Goal: Contribute content: Add original content to the website for others to see

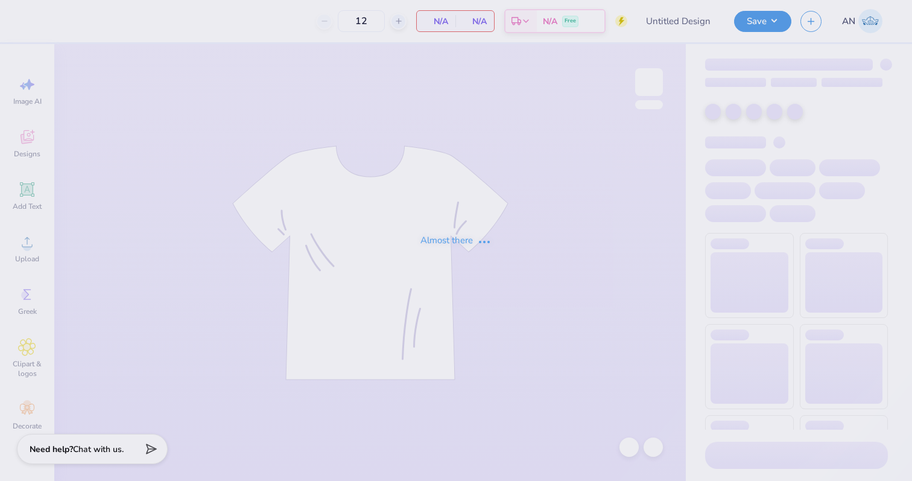
type input "Pi Phi Fall Ball 2025"
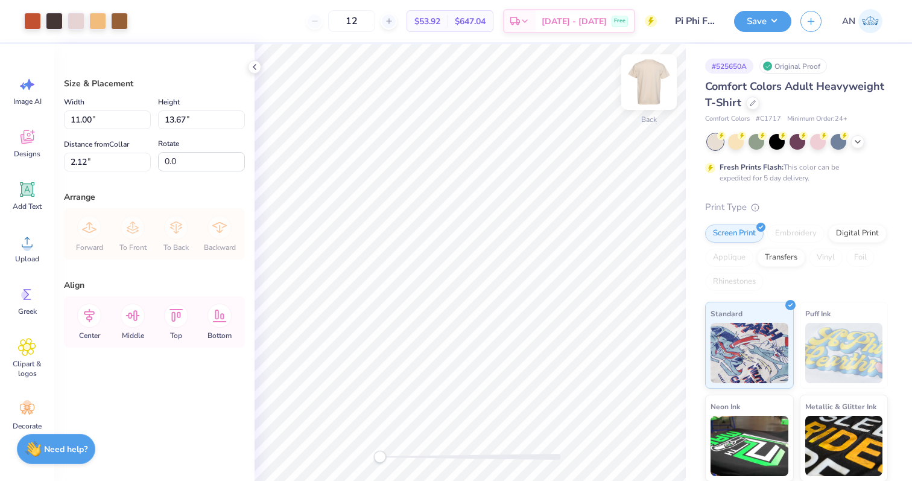
click at [648, 80] on img at bounding box center [649, 82] width 48 height 48
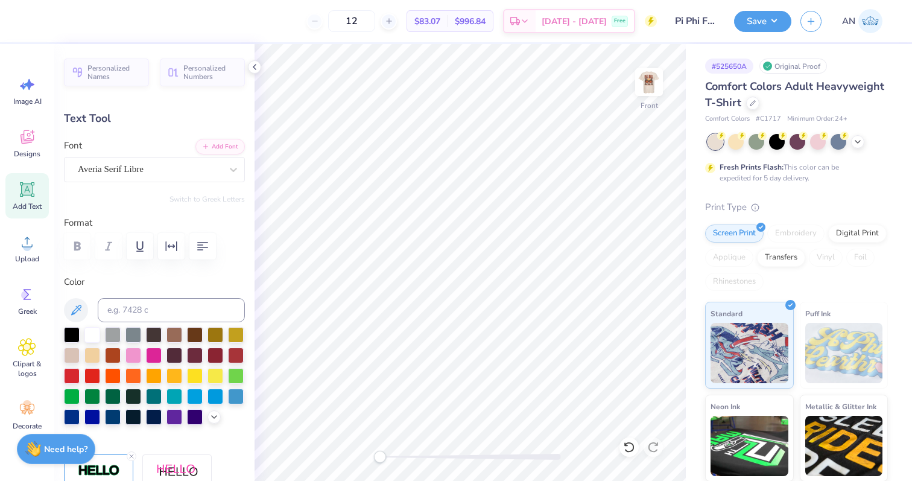
scroll to position [0, 1]
type textarea "FORMAL 2025"
type input "16.30"
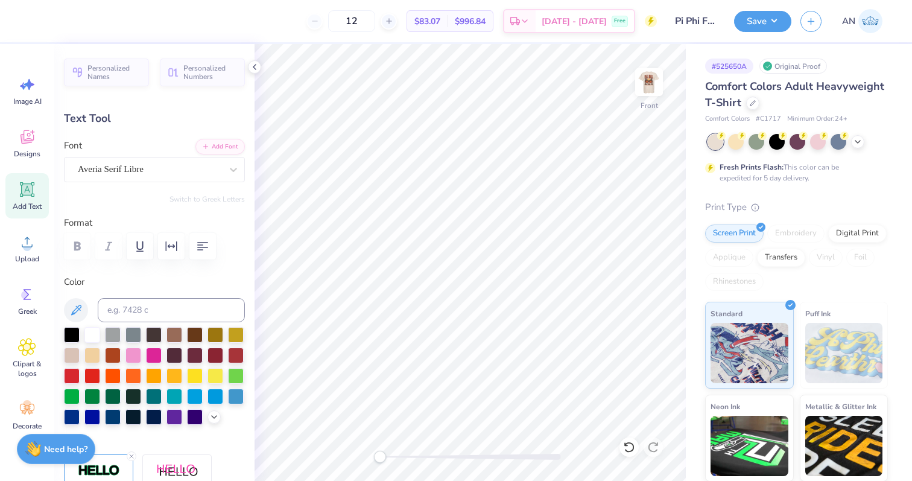
type textarea "FORMAL"
click at [25, 201] on div "Add Text" at bounding box center [26, 195] width 43 height 45
type input "5.69"
type input "1.65"
type input "12.93"
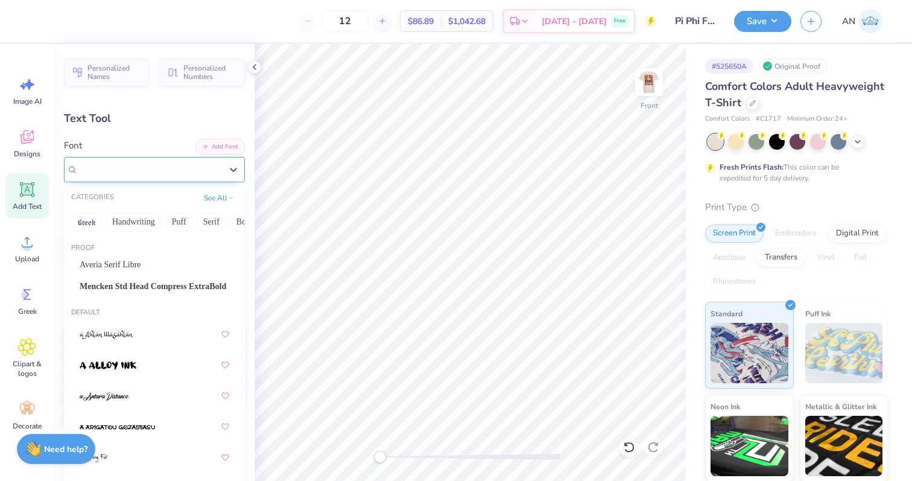
click at [162, 177] on div "Super Dream" at bounding box center [150, 169] width 146 height 19
click at [141, 265] on span "Averia Serif Libre" at bounding box center [111, 264] width 62 height 13
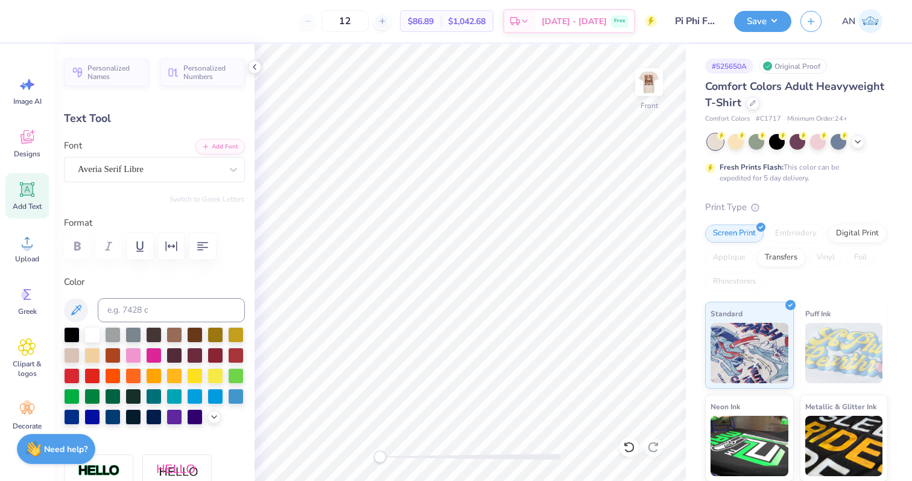
type textarea "2025"
type input "3.27"
type input "0.56"
type input "16.31"
type input "4.86"
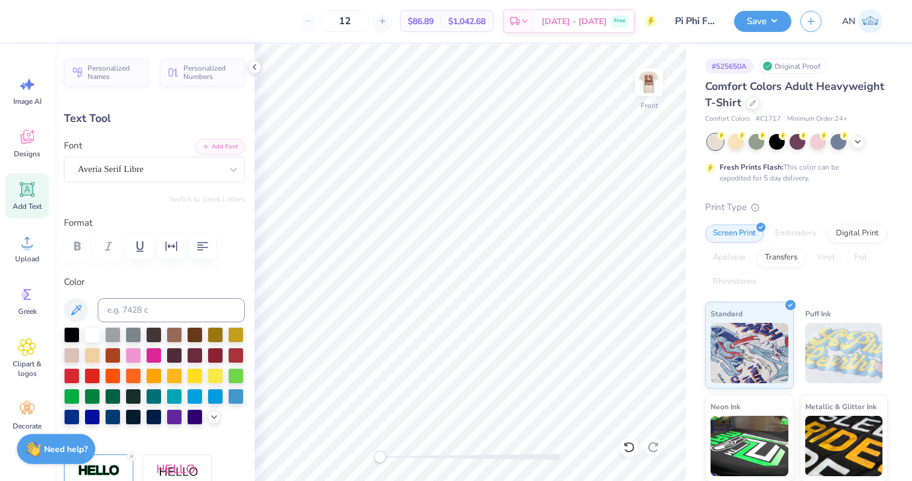
type input "1.58"
type input "18.93"
type input "3.27"
type input "0.56"
type input "16.31"
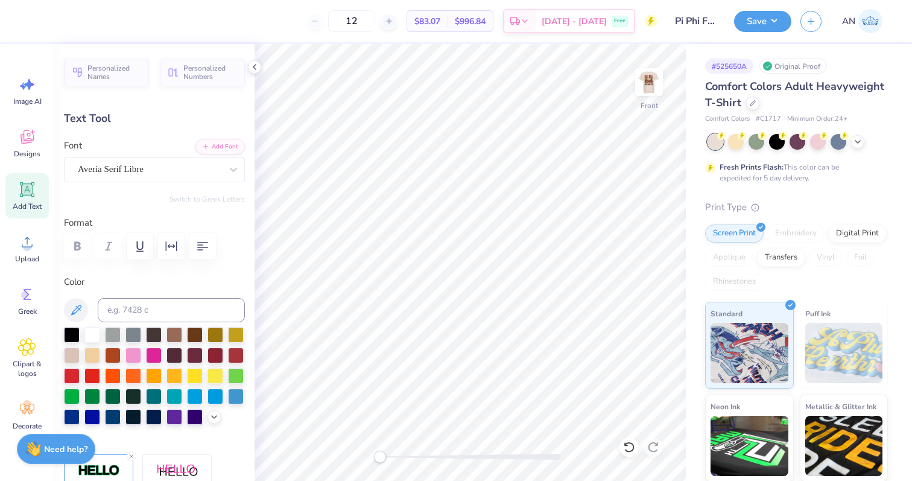
type textarea "2025"
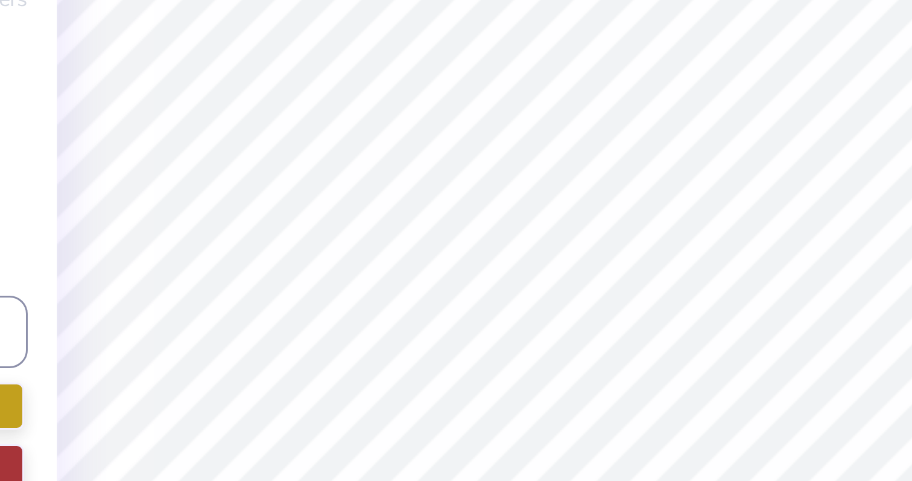
type input "16.37"
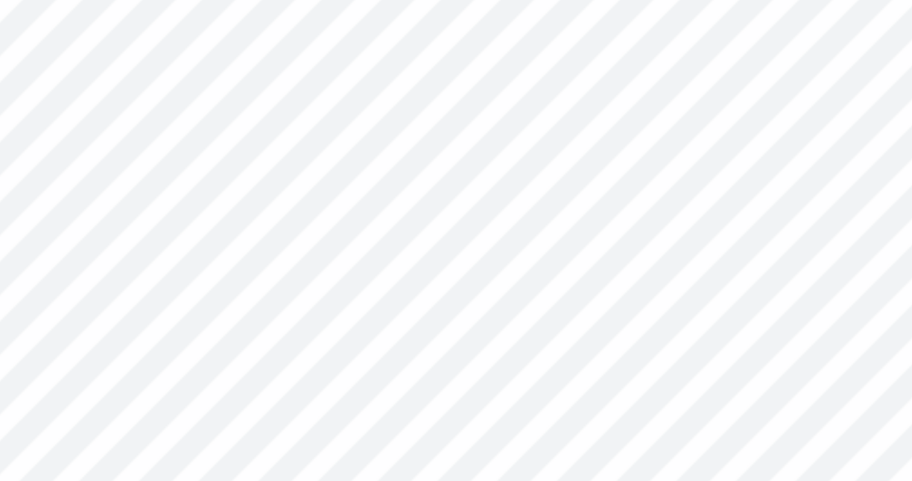
type input "1.63"
type input "0.54"
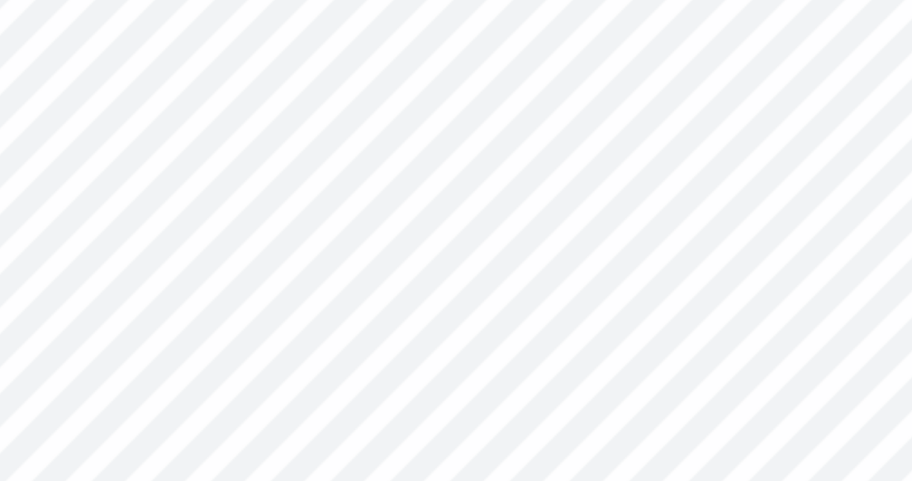
type input "16.29"
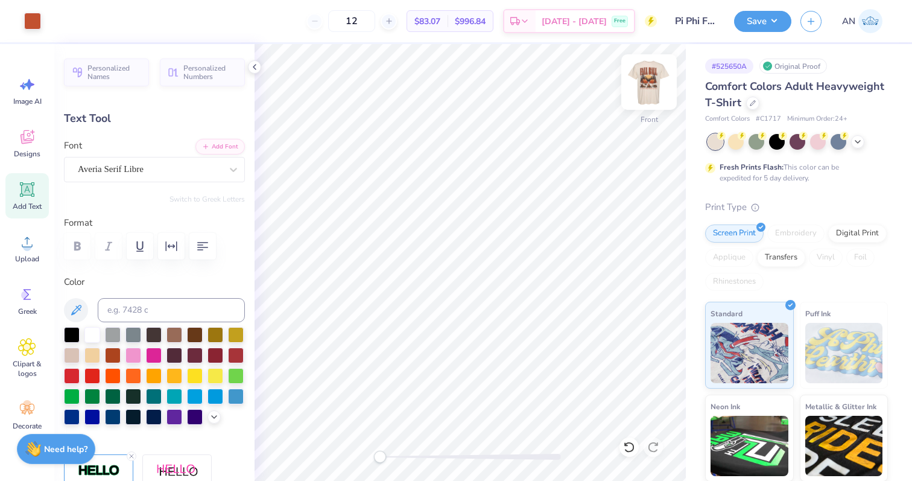
type input "3.27"
type input "0.56"
type input "16.27"
click at [656, 79] on img at bounding box center [649, 82] width 48 height 48
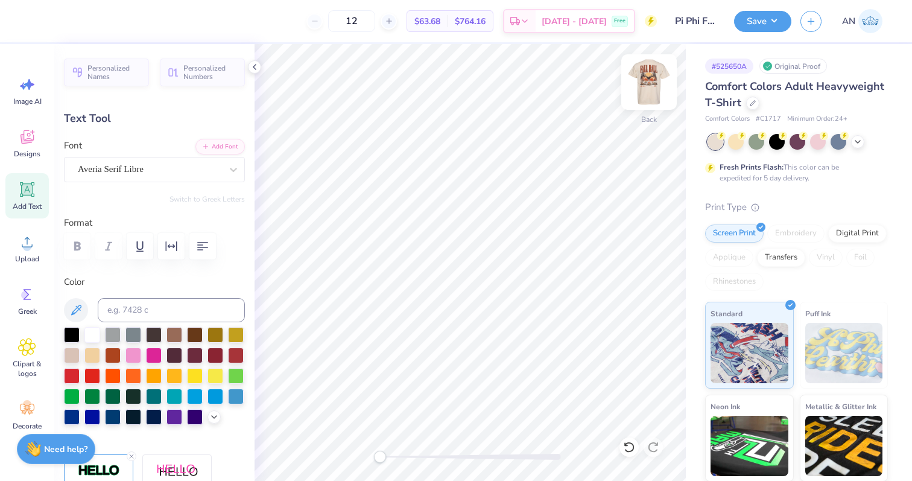
type textarea "PI PHI X DELT"
type input "5.17"
type input "0.54"
type input "4.31"
type textarea "PI PHI X DELT"
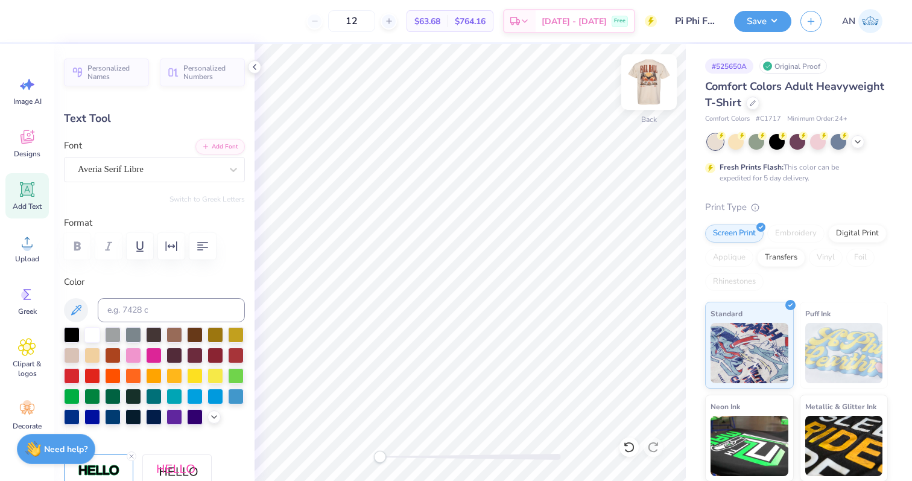
scroll to position [1, 1]
type input "3.02"
type input "1.46"
type input "3.00"
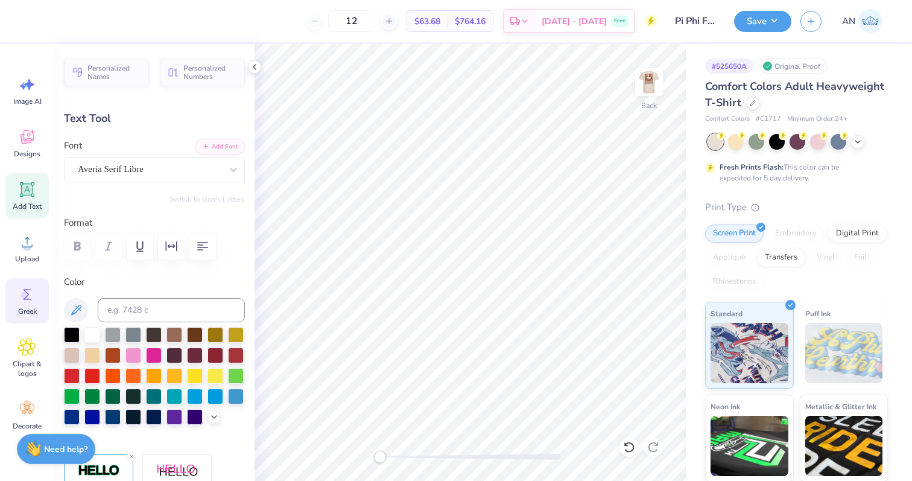
click at [19, 303] on div "Greek" at bounding box center [26, 300] width 43 height 45
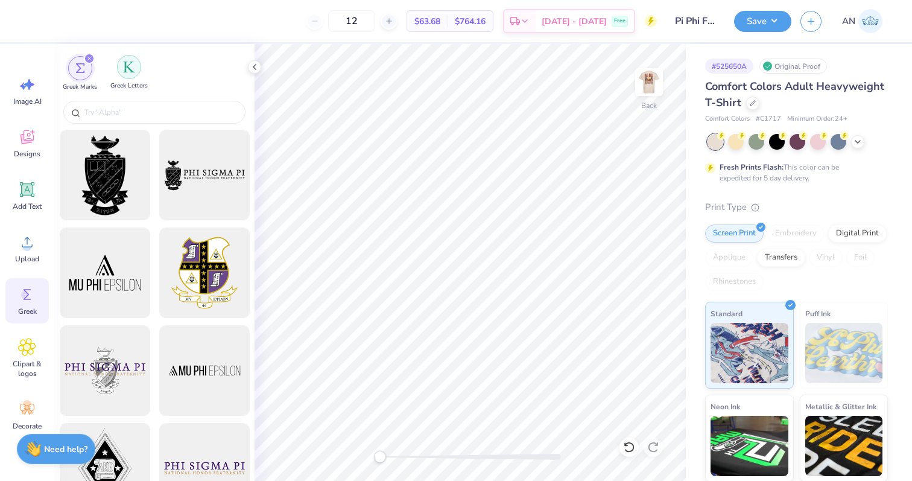
click at [128, 72] on img "filter for Greek Letters" at bounding box center [129, 67] width 12 height 12
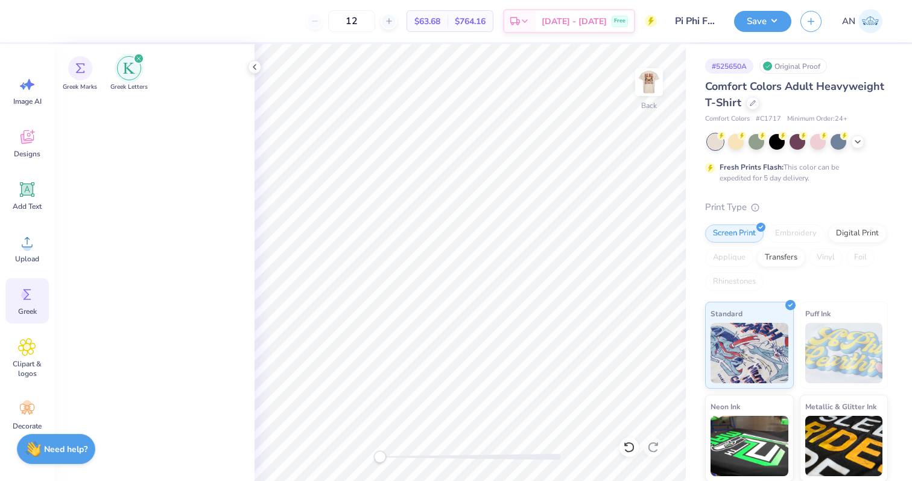
scroll to position [0, 0]
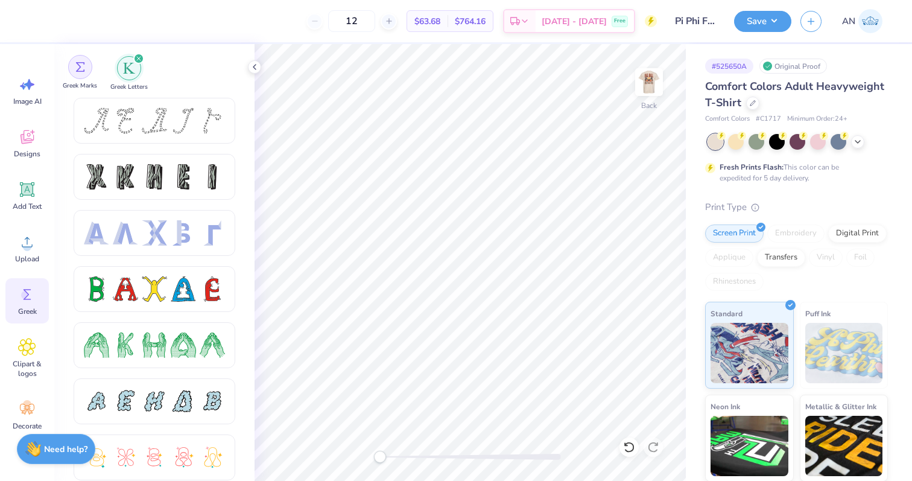
click at [72, 68] on div "filter for Greek Marks" at bounding box center [80, 67] width 24 height 24
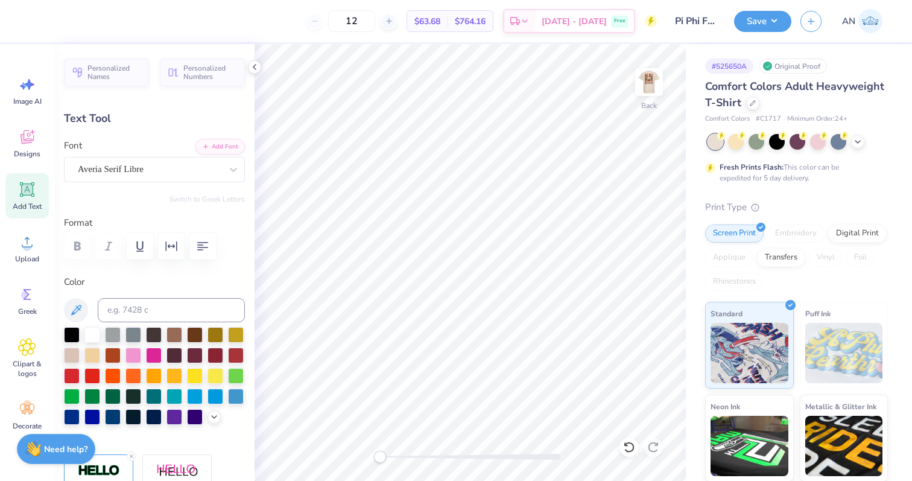
scroll to position [1, 1]
type textarea "PI PHI X DELT"
type input "2.65"
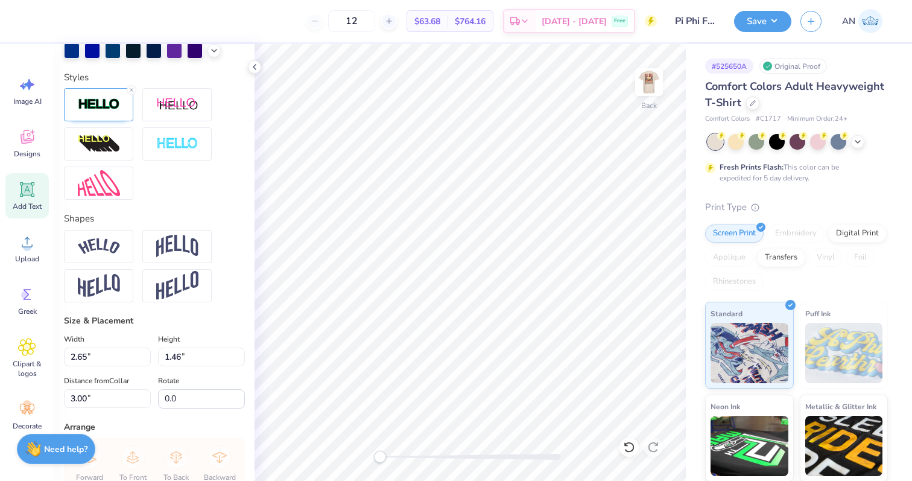
scroll to position [357, 0]
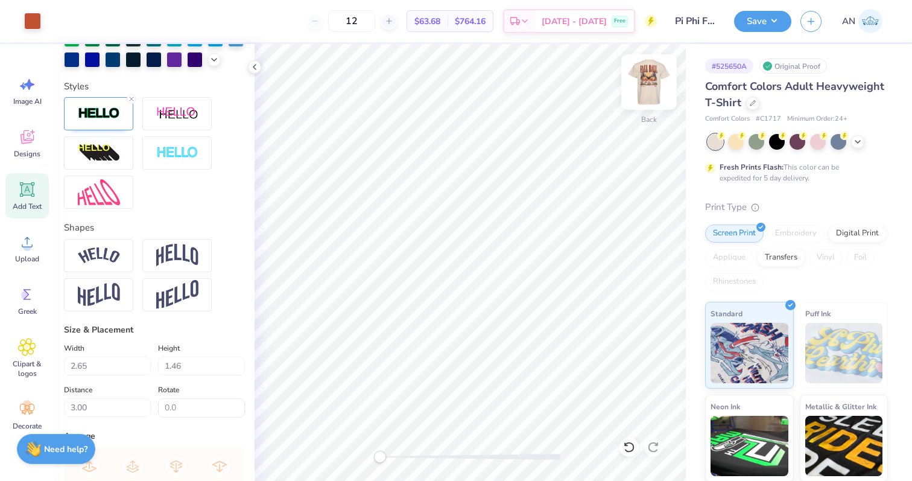
click at [646, 79] on img at bounding box center [649, 82] width 48 height 48
click at [646, 80] on img at bounding box center [649, 82] width 48 height 48
click at [750, 22] on button "Save" at bounding box center [762, 19] width 57 height 21
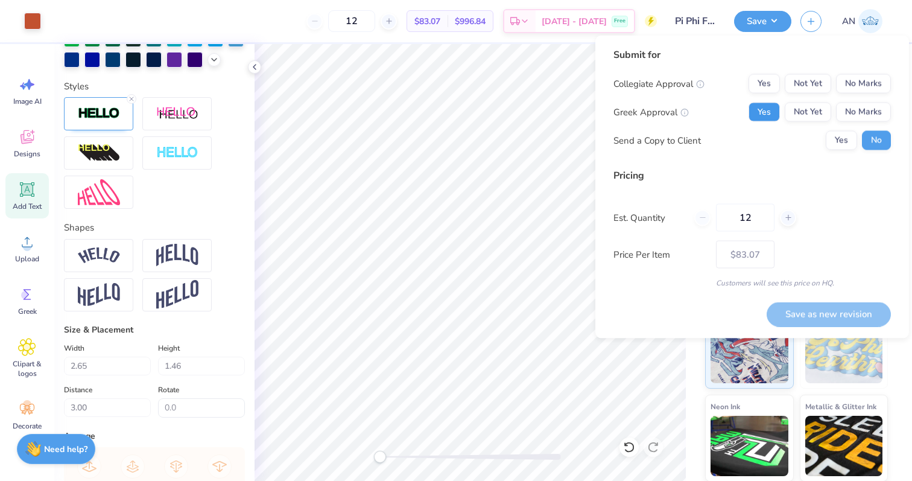
click at [754, 112] on button "Yes" at bounding box center [763, 112] width 31 height 19
click at [862, 80] on button "No Marks" at bounding box center [863, 83] width 55 height 19
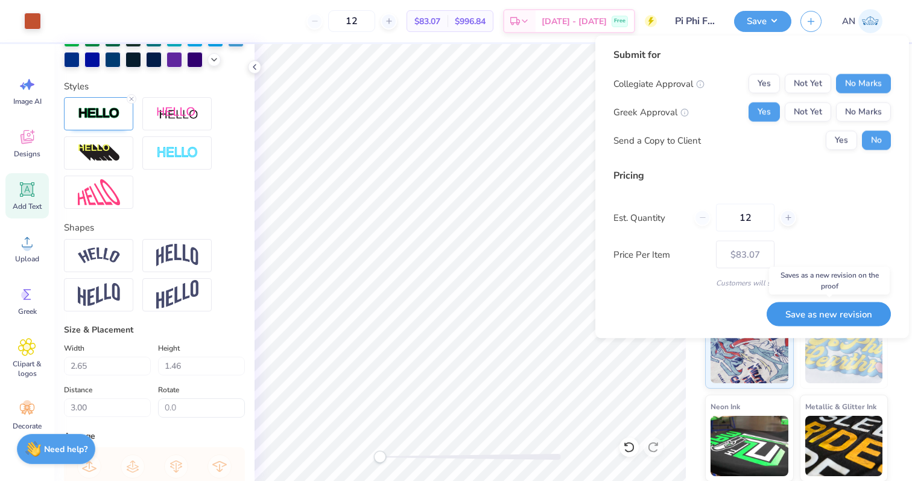
click at [831, 305] on button "Save as new revision" at bounding box center [829, 314] width 124 height 25
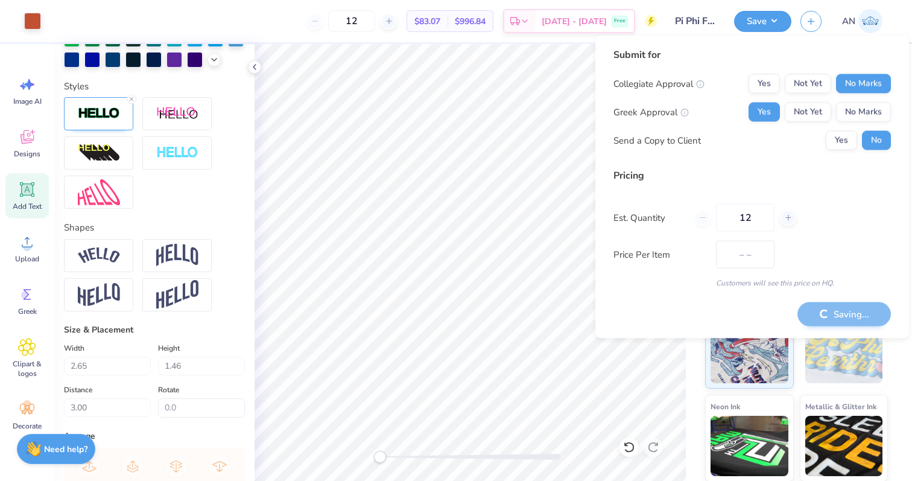
type input "$83.07"
